Goal: Task Accomplishment & Management: Complete application form

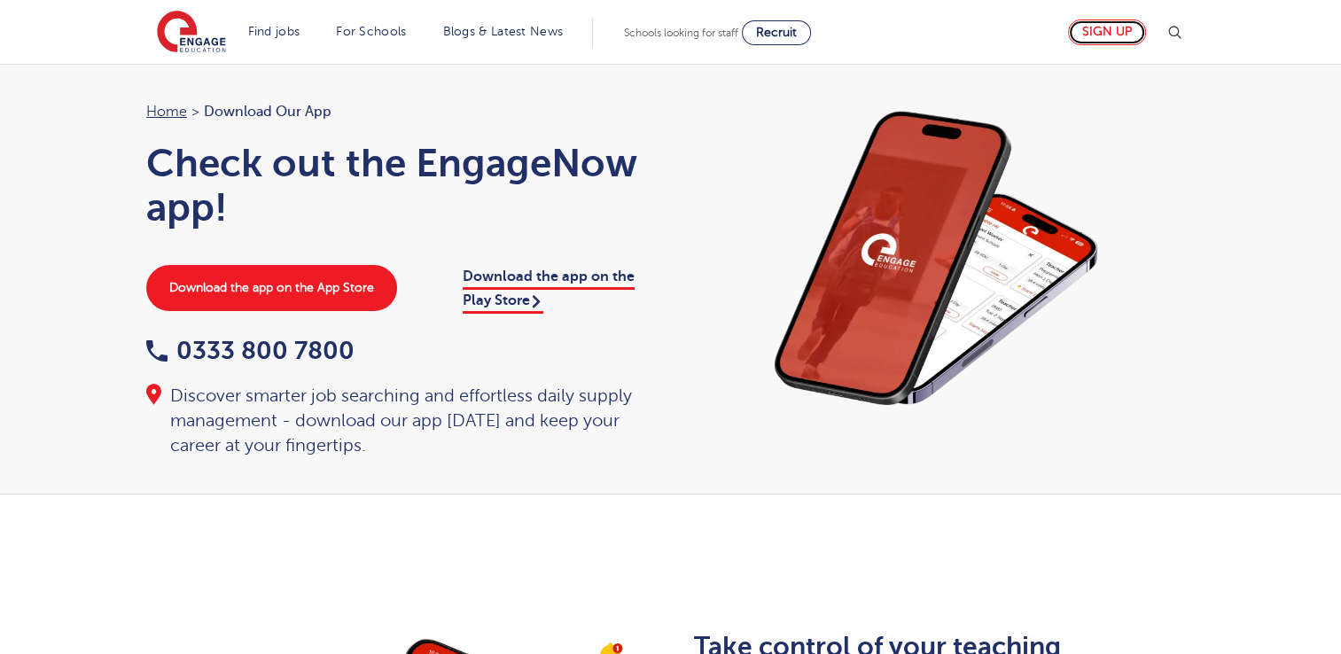
click at [1099, 30] on link "Sign up" at bounding box center [1107, 33] width 78 height 26
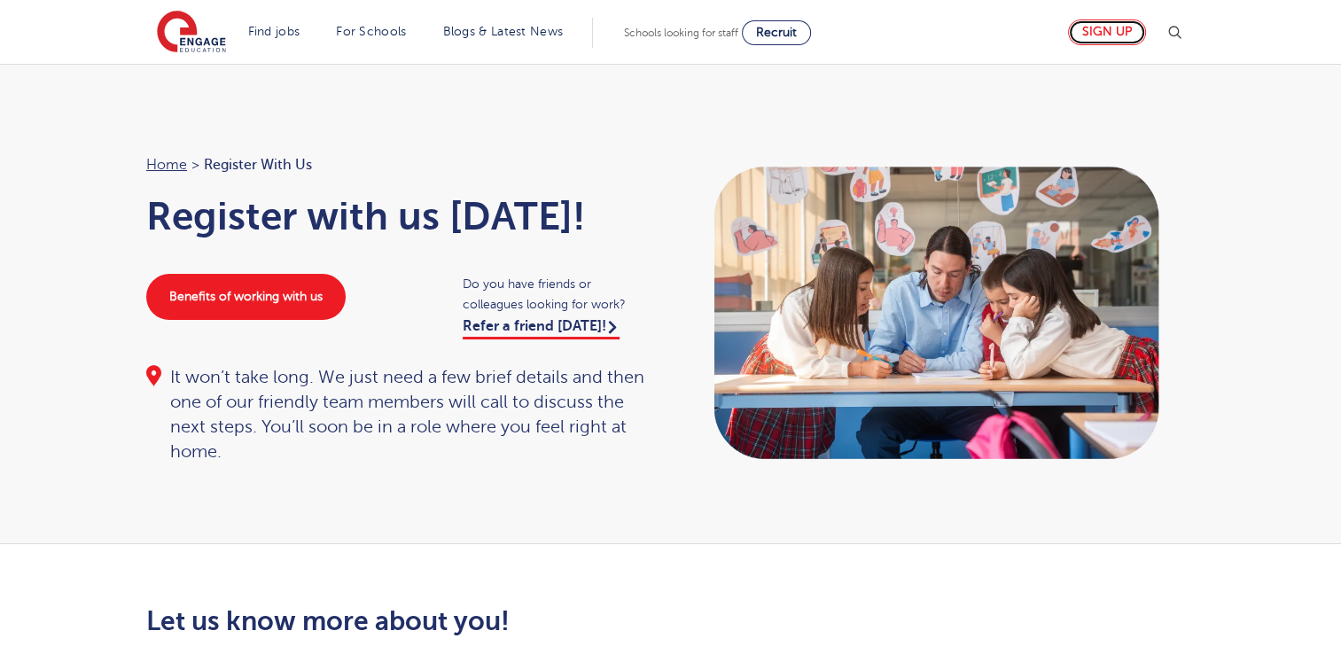
click at [1109, 33] on link "Sign up" at bounding box center [1107, 33] width 78 height 26
click at [424, 230] on h1 "Register with us [DATE]!" at bounding box center [399, 216] width 507 height 44
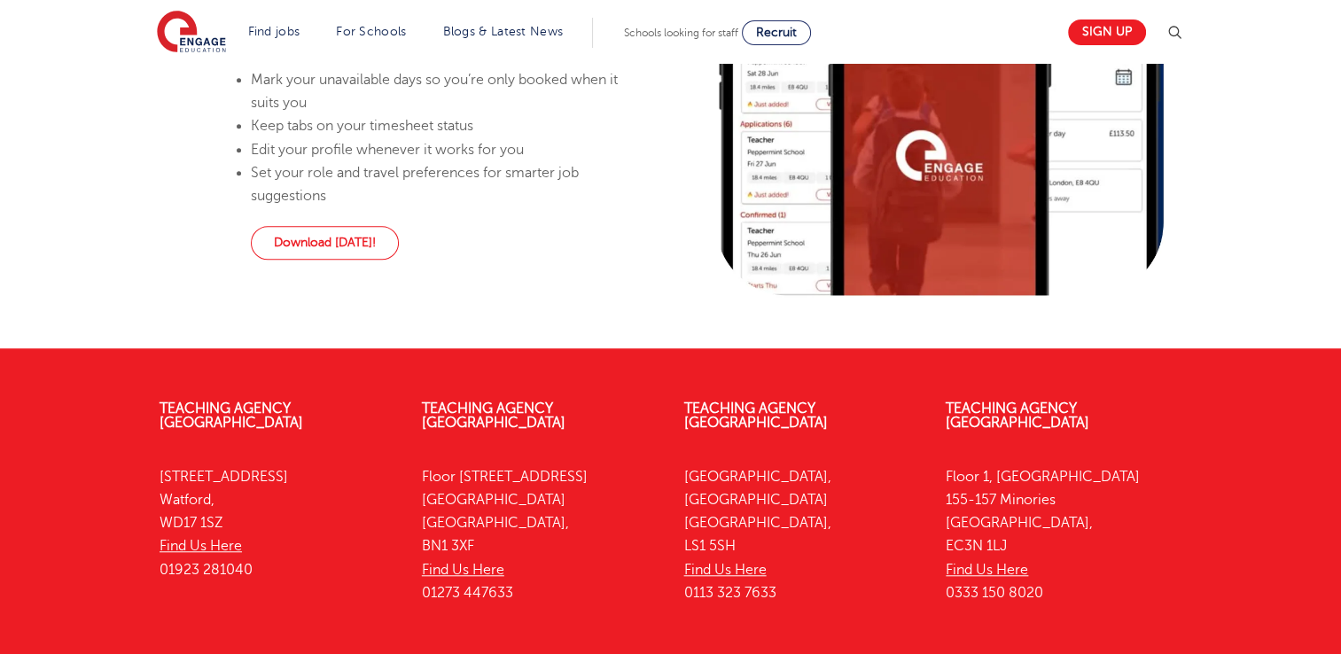
scroll to position [1485, 0]
